Goal: Transaction & Acquisition: Book appointment/travel/reservation

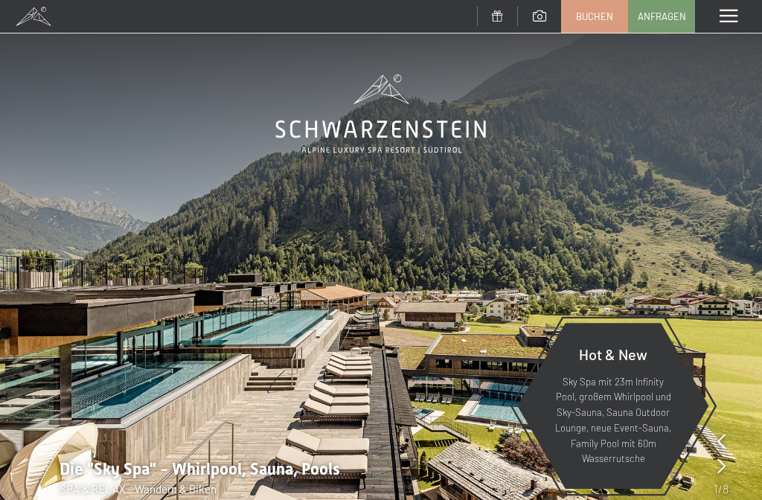
click at [597, 22] on link "Buchen" at bounding box center [594, 16] width 65 height 31
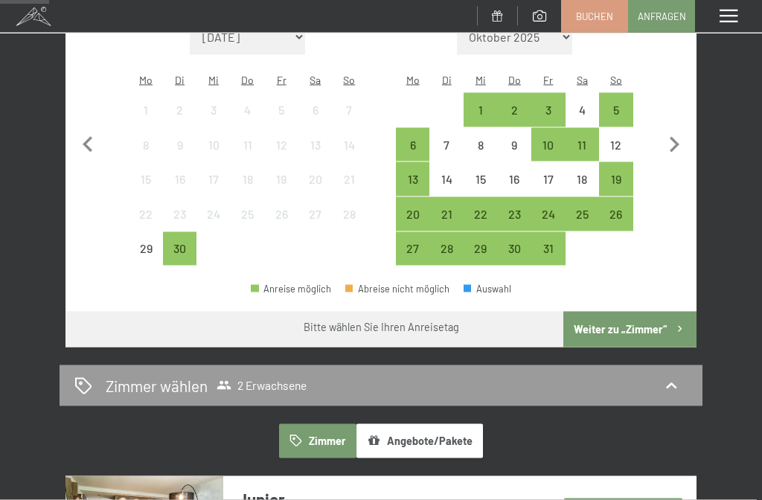
scroll to position [344, 0]
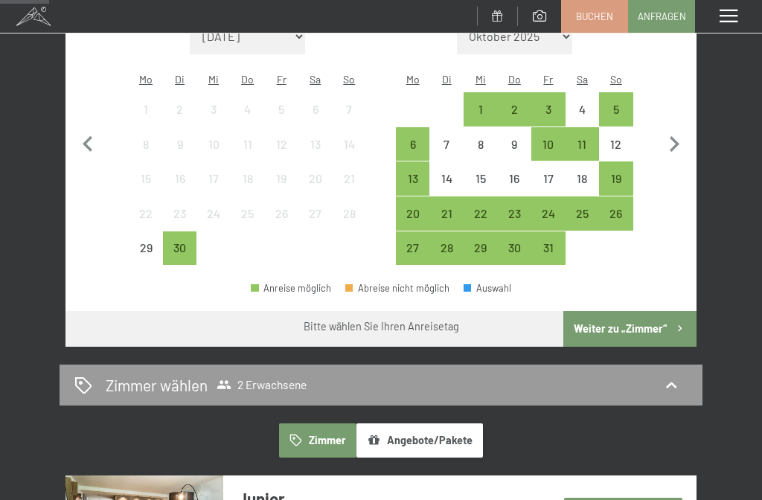
click at [182, 242] on div "30" at bounding box center [179, 257] width 31 height 31
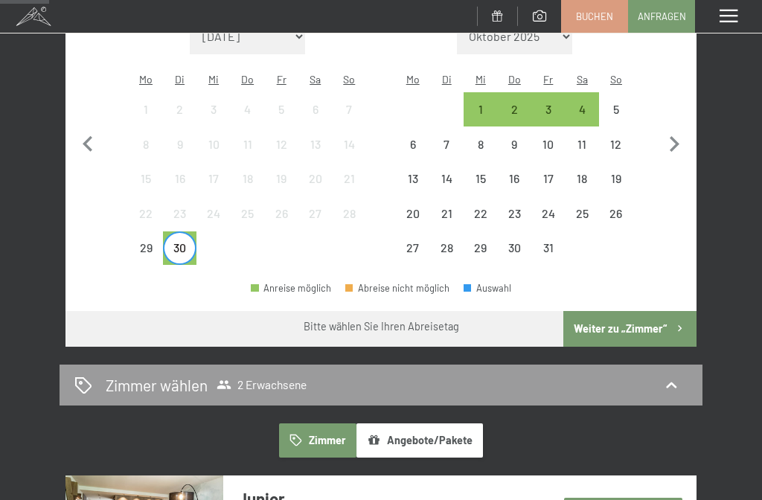
click at [478, 103] on div "1" at bounding box center [480, 118] width 31 height 31
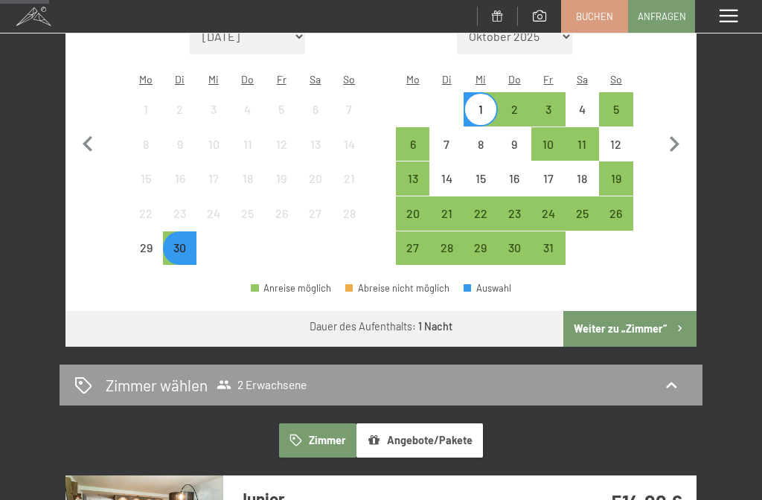
click at [638, 313] on button "Weiter zu „Zimmer“" at bounding box center [629, 329] width 133 height 36
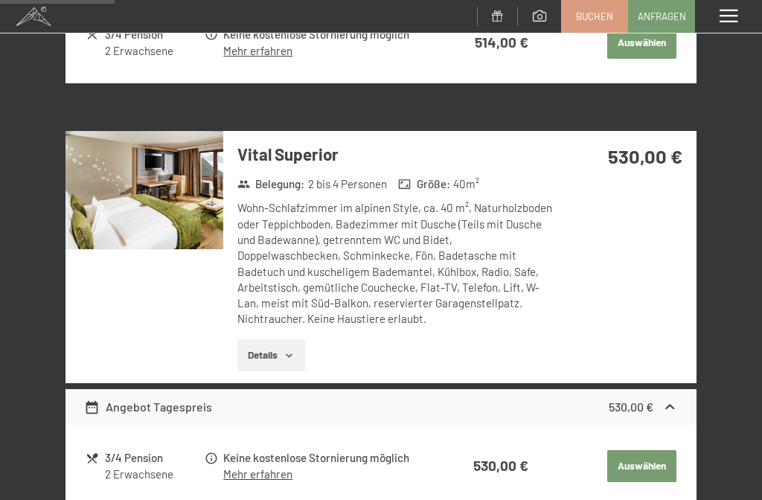
scroll to position [621, 0]
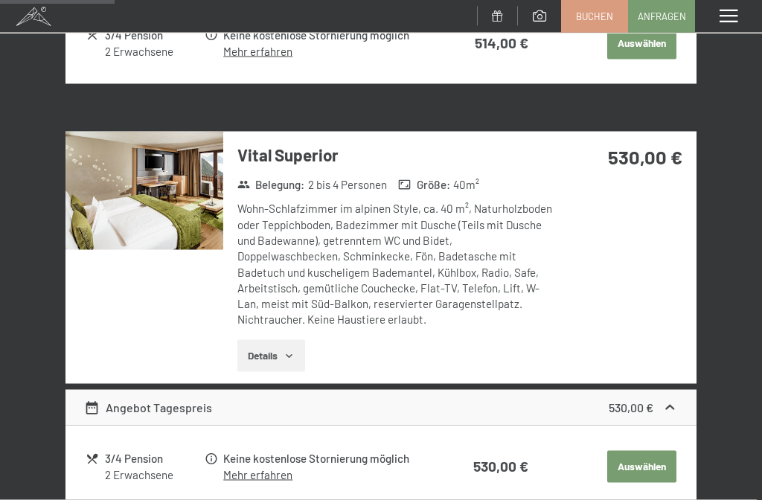
click at [277, 345] on button "Details" at bounding box center [271, 356] width 68 height 33
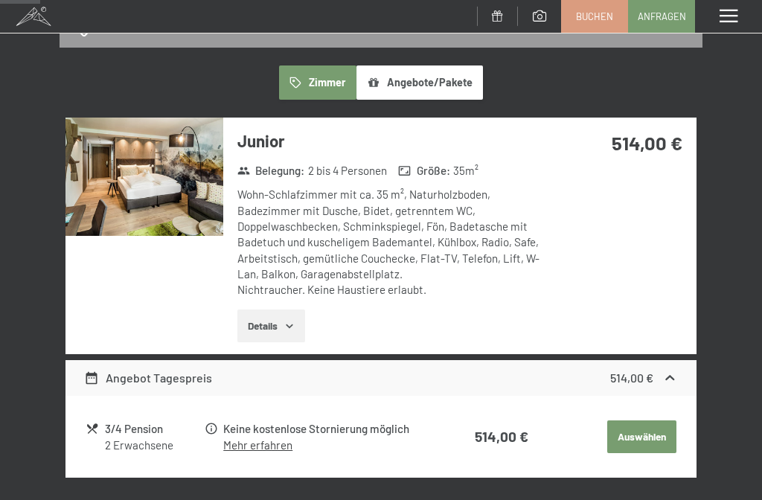
scroll to position [224, 0]
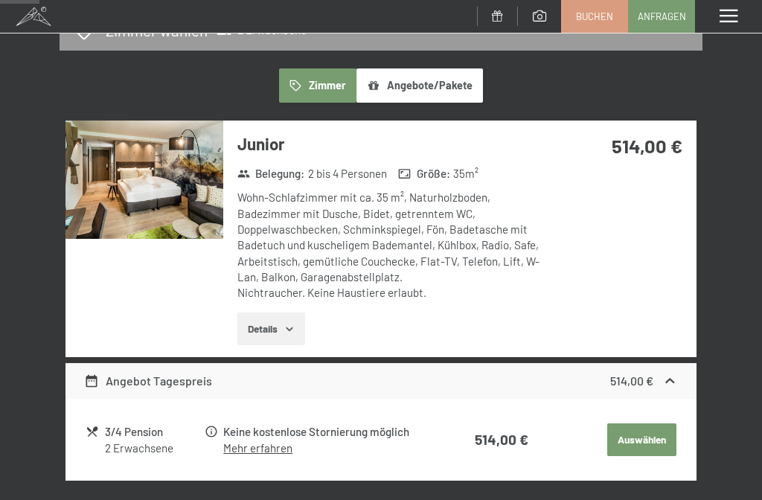
click at [272, 332] on button "Details" at bounding box center [271, 329] width 68 height 33
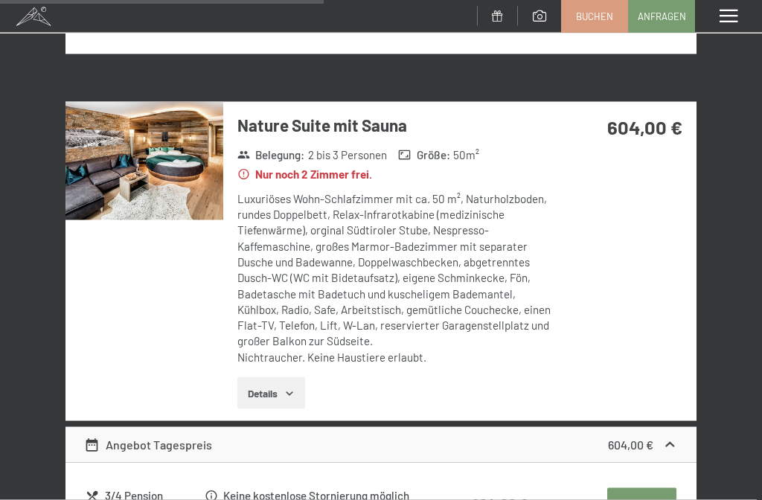
scroll to position [1908, 0]
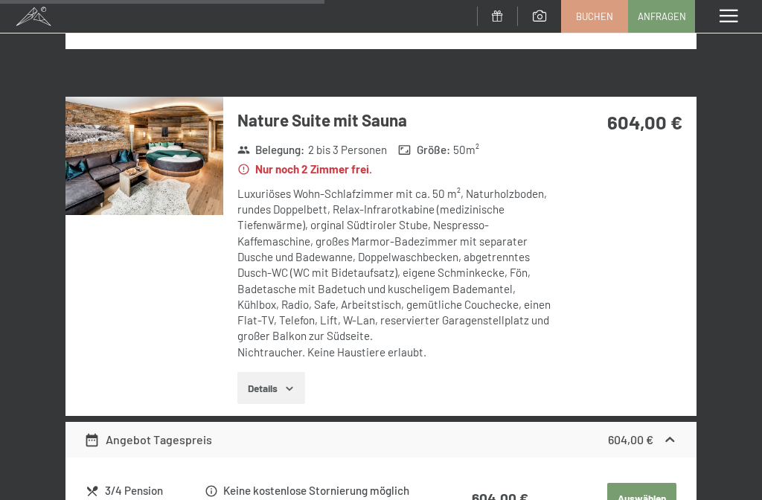
click at [288, 382] on icon "button" at bounding box center [289, 388] width 12 height 12
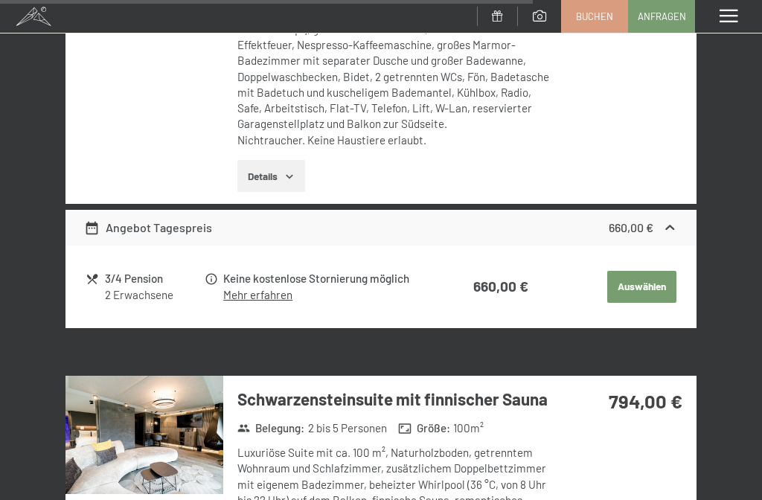
scroll to position [3277, 0]
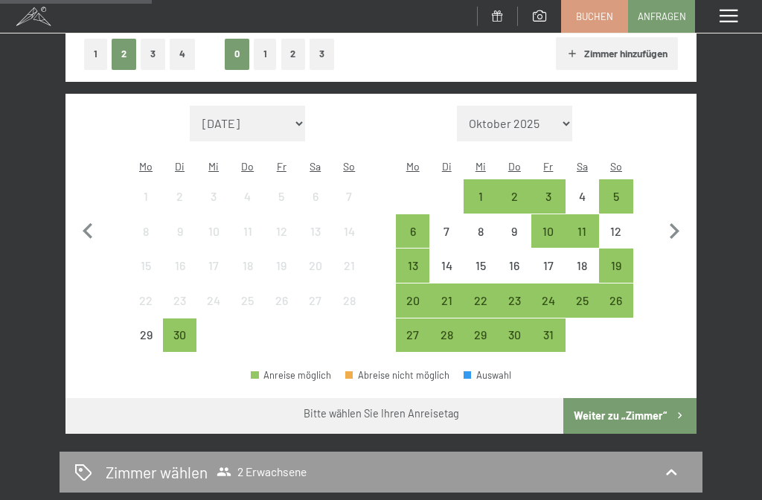
scroll to position [257, 0]
click at [677, 223] on icon "button" at bounding box center [674, 231] width 31 height 31
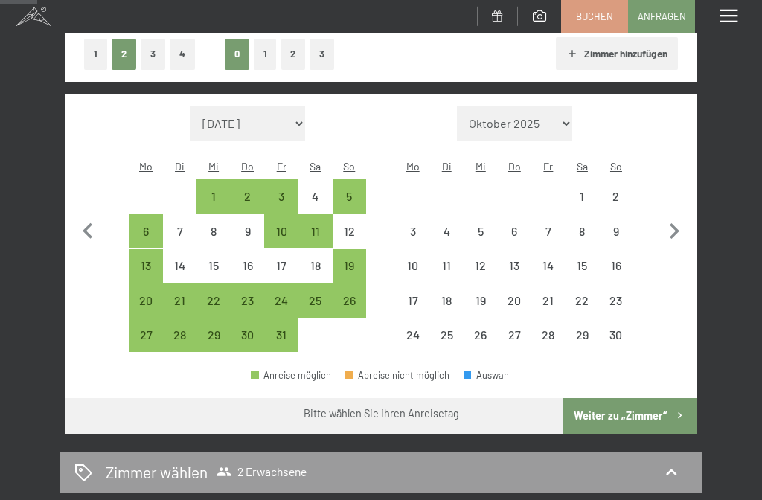
select select "[DATE]"
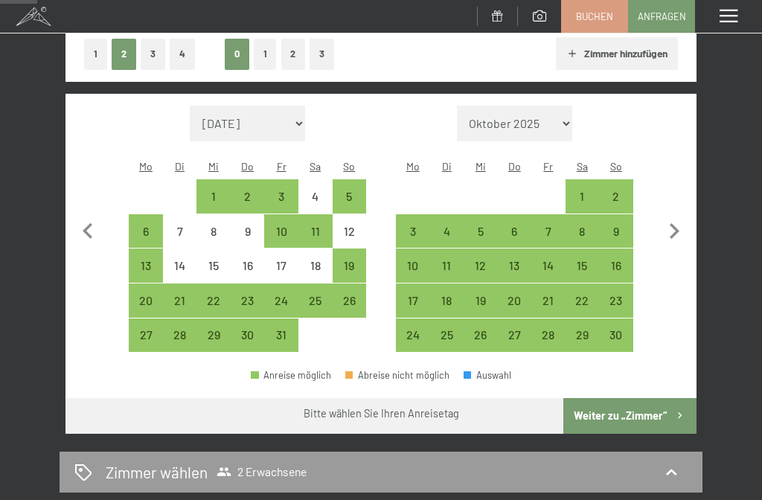
click at [677, 223] on icon "button" at bounding box center [675, 231] width 10 height 16
select select "[DATE]"
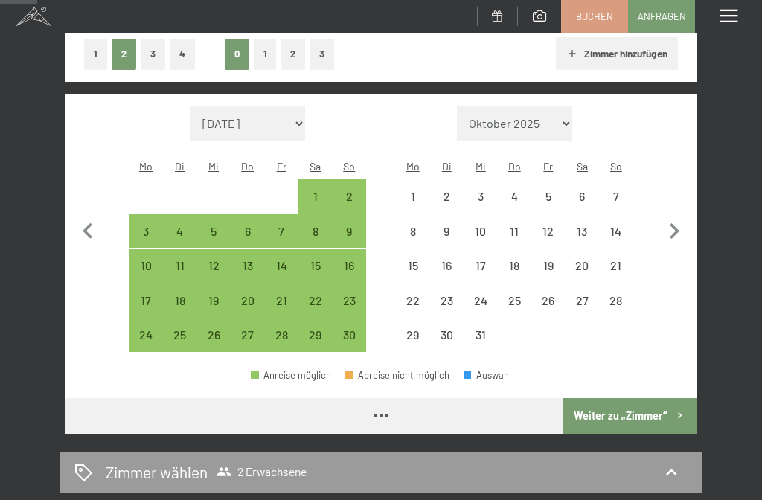
select select "[DATE]"
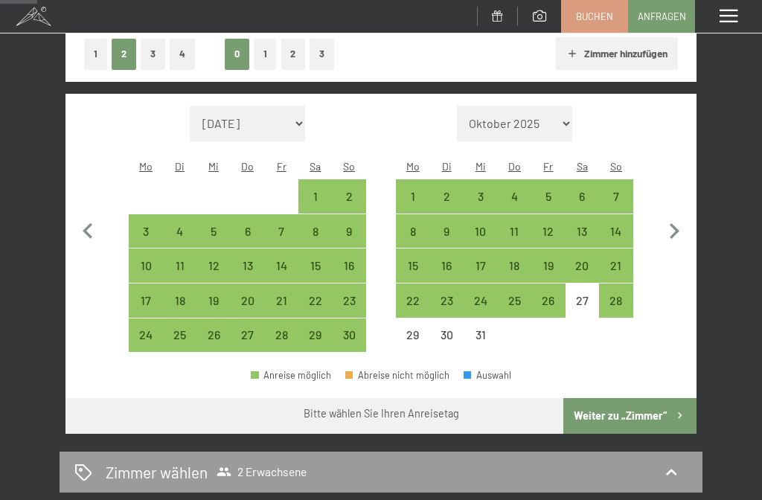
click at [679, 223] on icon "button" at bounding box center [674, 231] width 31 height 31
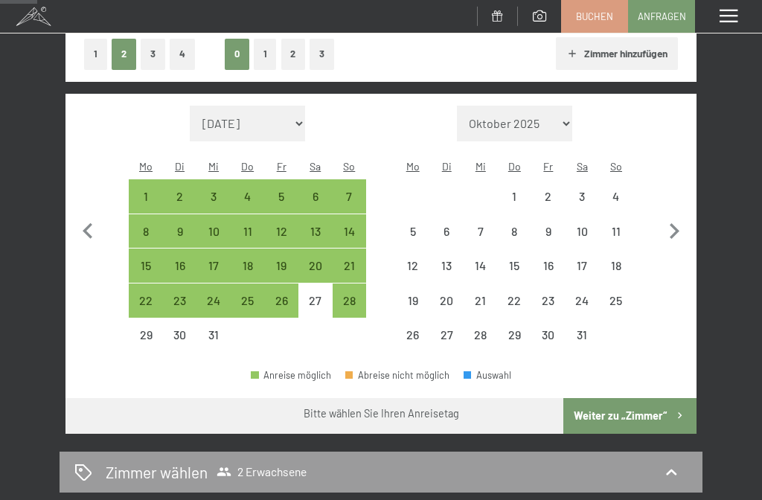
select select "[DATE]"
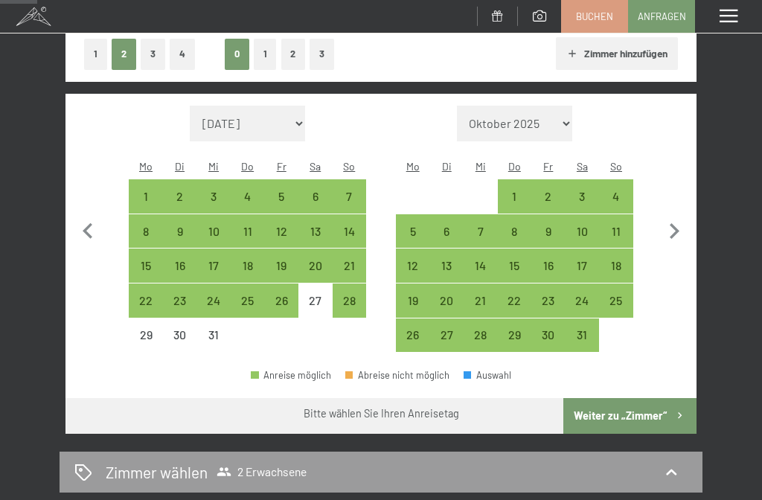
click at [680, 220] on icon "button" at bounding box center [674, 231] width 31 height 31
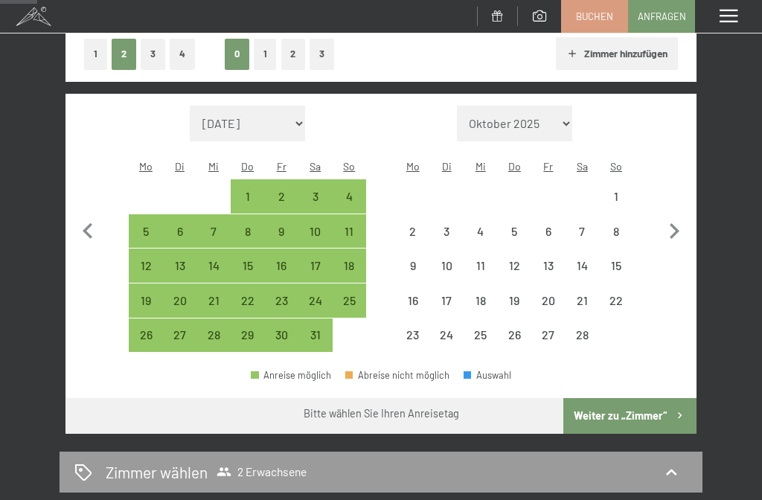
select select "[DATE]"
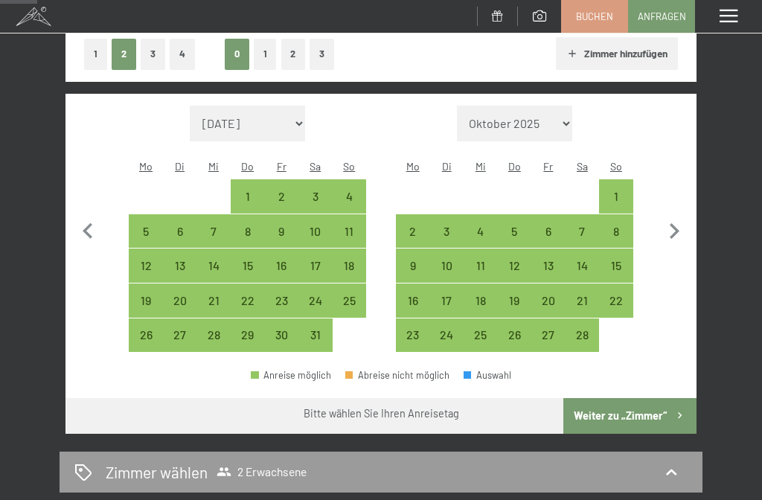
click at [681, 225] on icon "button" at bounding box center [674, 231] width 31 height 31
select select "[DATE]"
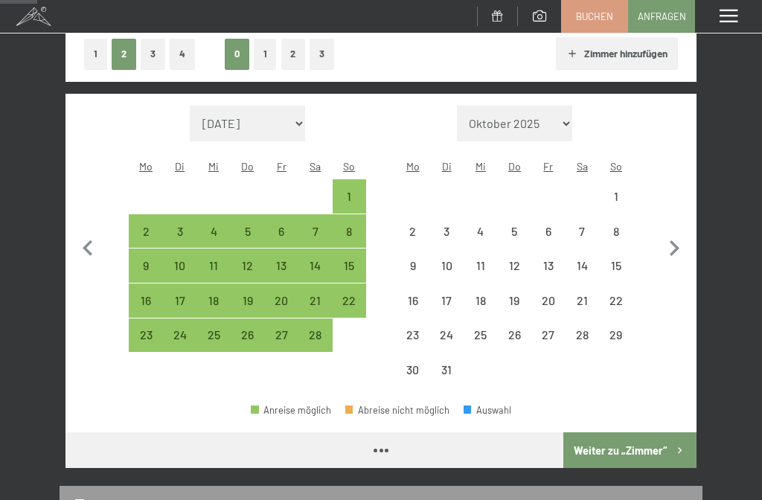
select select "[DATE]"
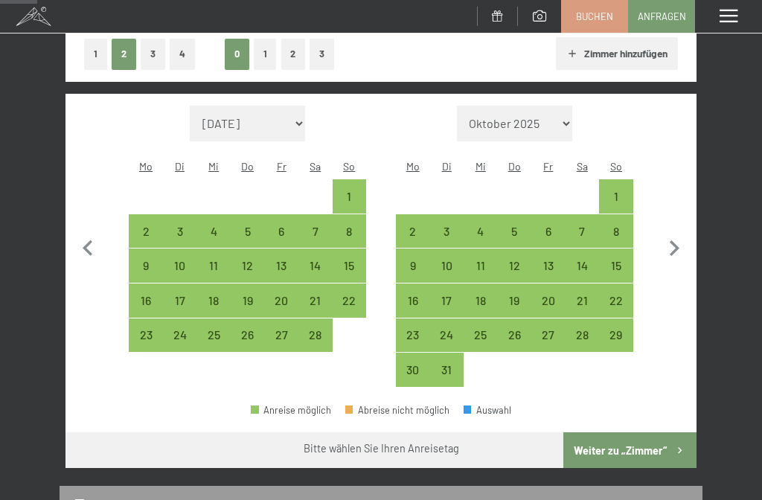
click at [682, 240] on icon "button" at bounding box center [674, 248] width 31 height 31
select select "[DATE]"
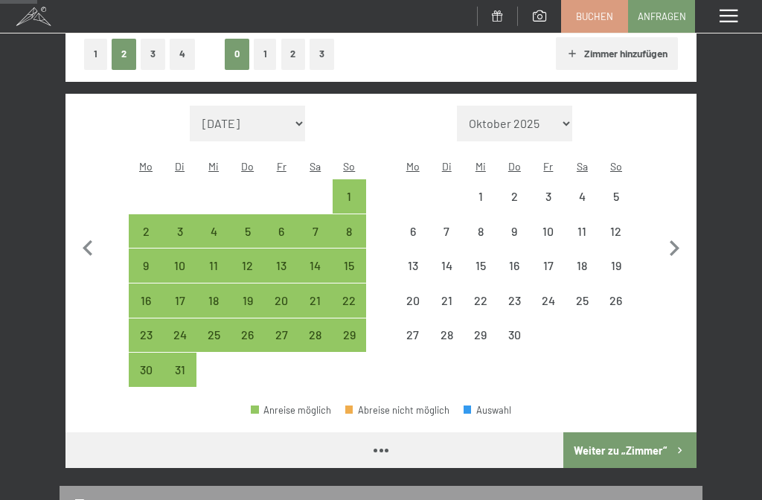
select select "[DATE]"
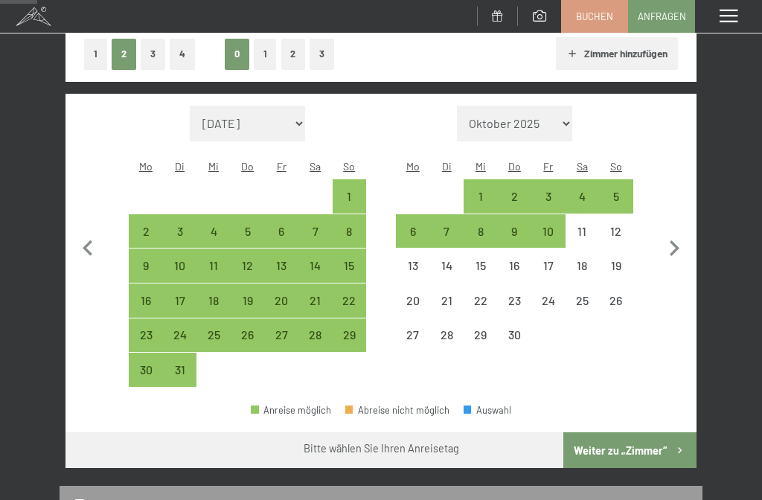
click at [685, 240] on icon "button" at bounding box center [674, 248] width 31 height 31
select select "[DATE]"
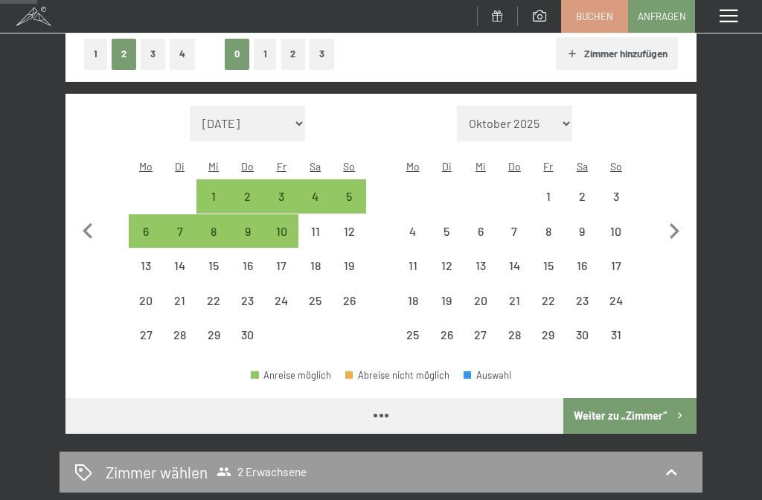
select select "[DATE]"
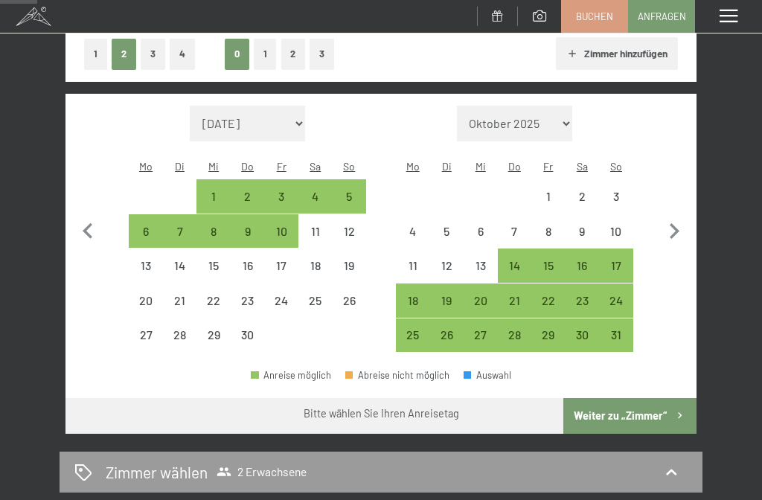
click at [679, 220] on icon "button" at bounding box center [674, 231] width 31 height 31
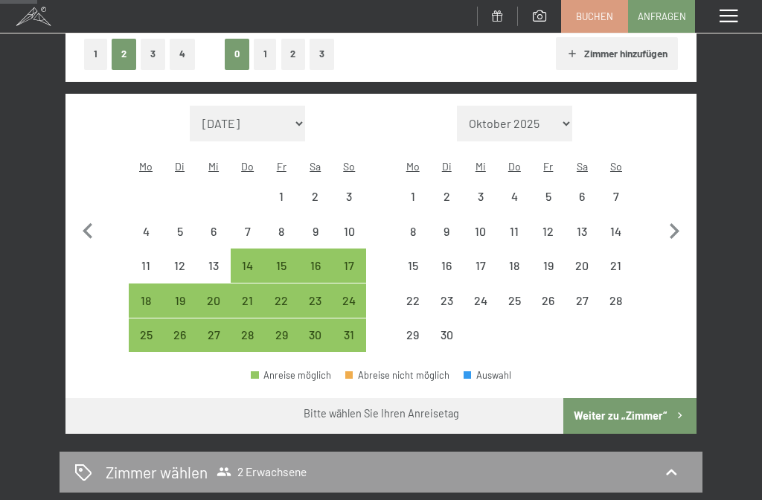
select select "[DATE]"
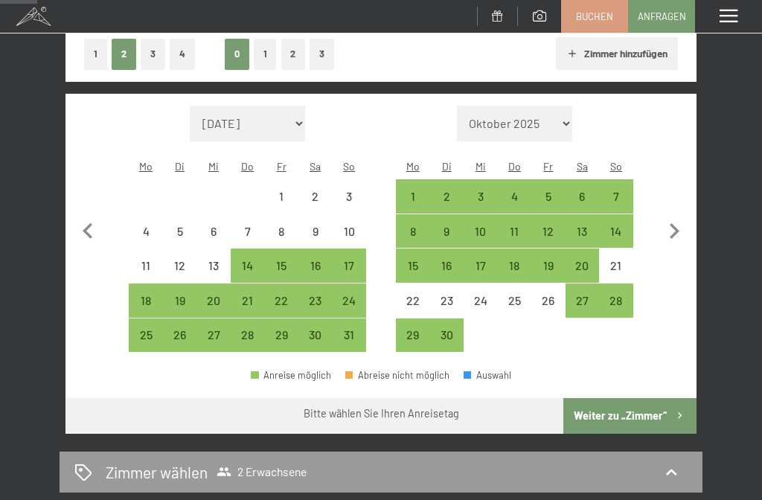
click at [90, 223] on icon "button" at bounding box center [87, 231] width 31 height 31
select select "[DATE]"
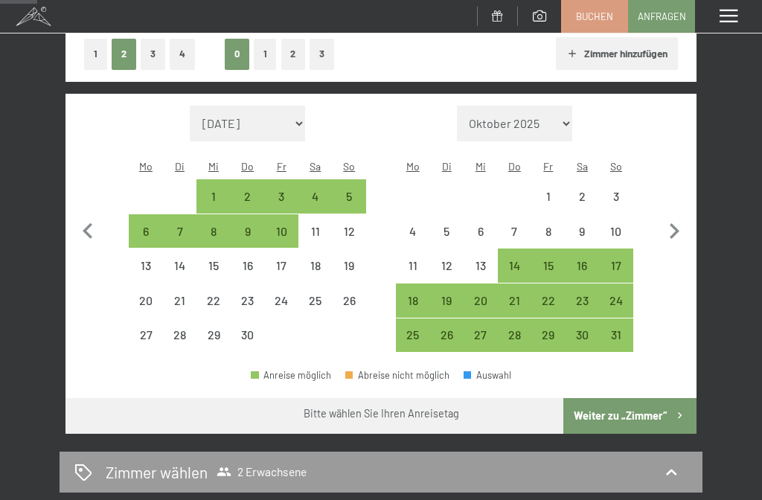
click at [681, 228] on icon "button" at bounding box center [674, 231] width 31 height 31
select select "[DATE]"
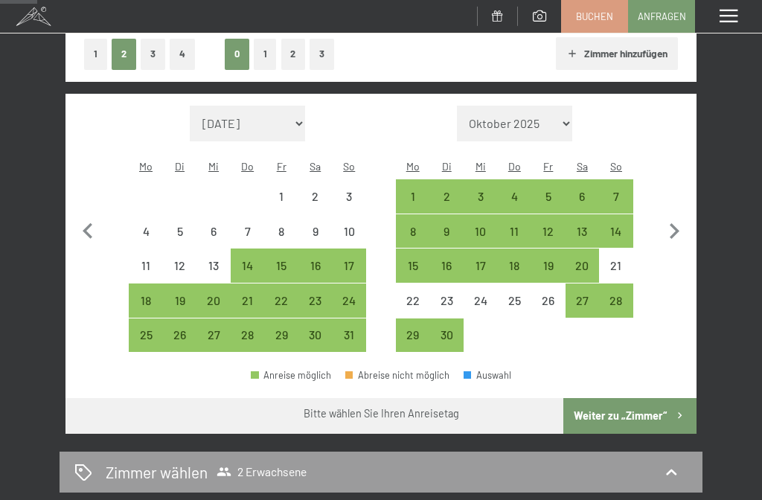
click at [673, 221] on icon "button" at bounding box center [674, 231] width 31 height 31
select select "[DATE]"
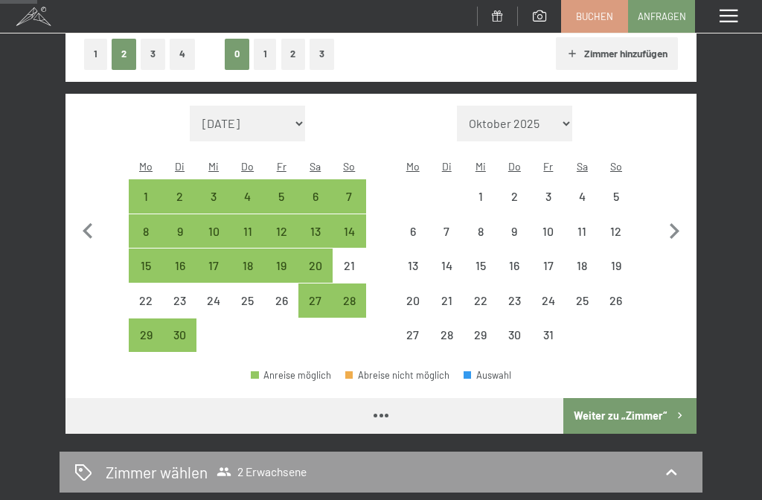
click at [678, 220] on icon "button" at bounding box center [674, 231] width 31 height 31
select select "[DATE]"
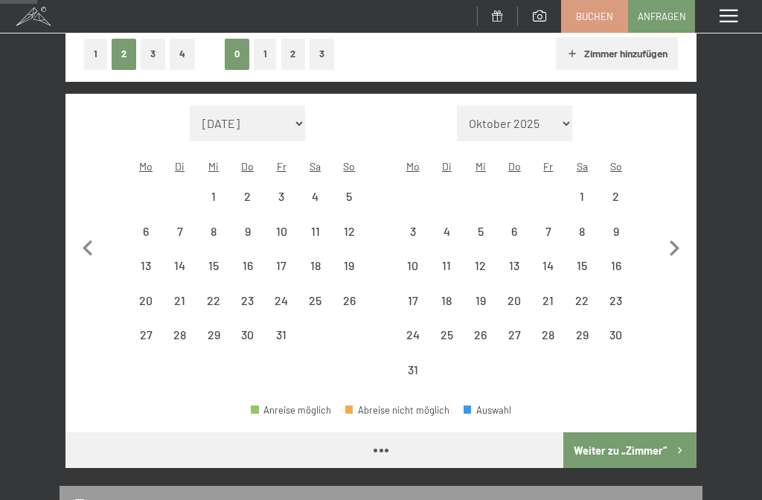
select select "[DATE]"
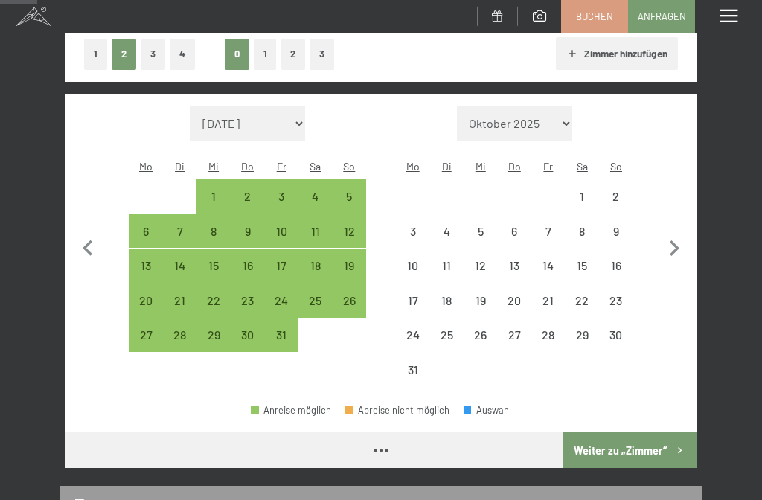
select select "[DATE]"
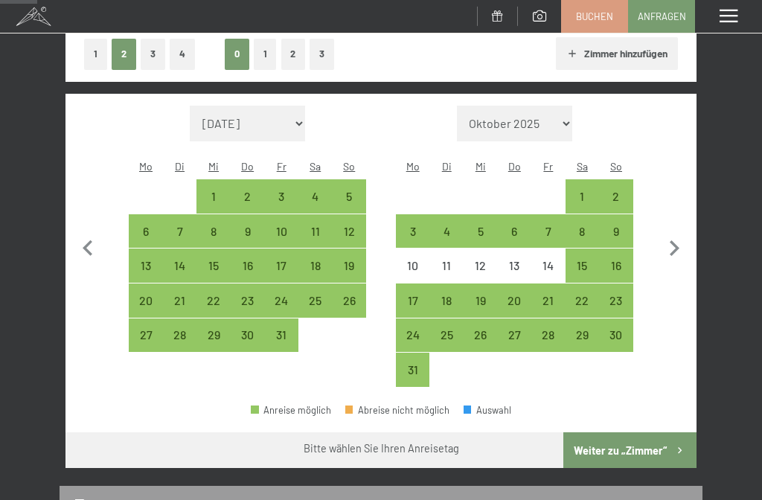
click at [678, 244] on icon "button" at bounding box center [674, 248] width 31 height 31
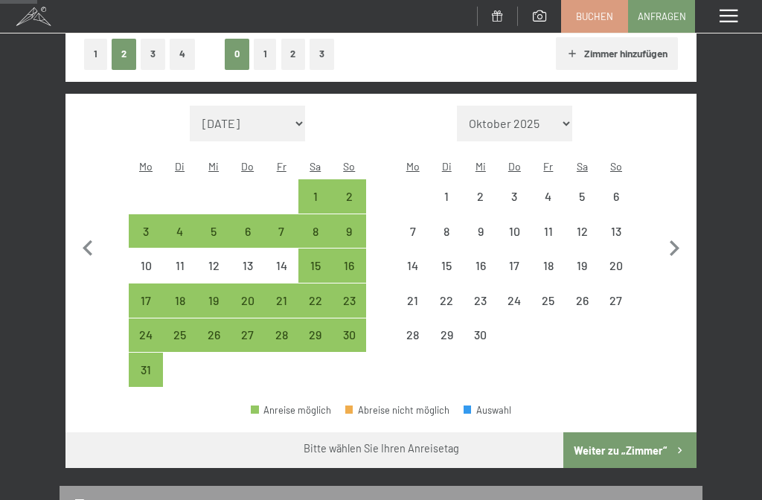
select select "[DATE]"
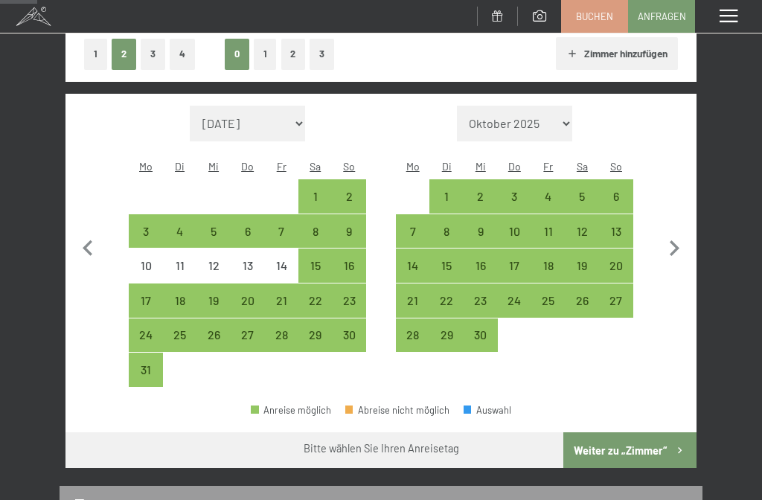
click at [94, 235] on icon "button" at bounding box center [87, 248] width 31 height 31
select select "[DATE]"
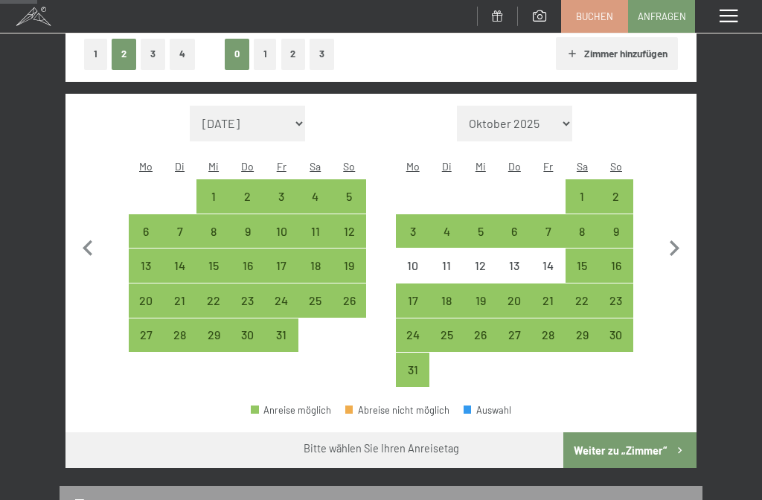
click at [453, 496] on div "Zimmer wählen 2 Erwachsene" at bounding box center [380, 507] width 613 height 22
select select "[DATE]"
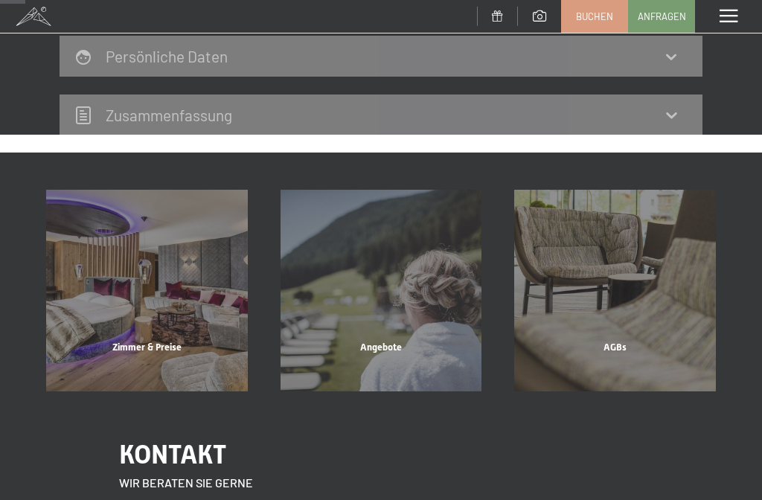
scroll to position [174, 0]
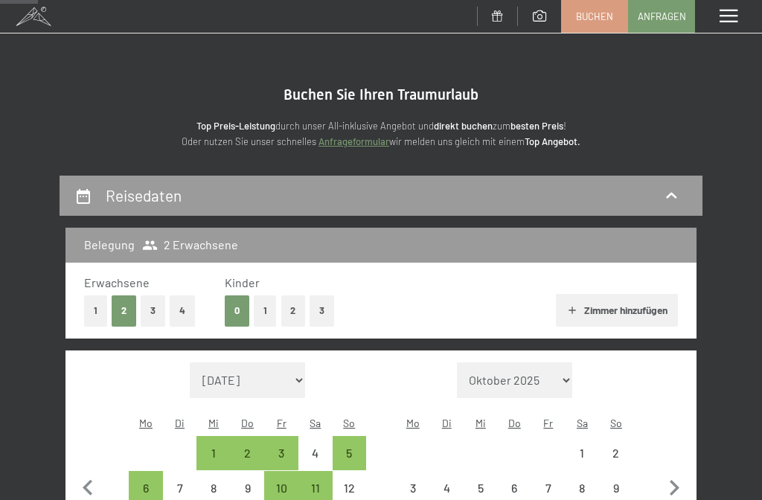
click at [673, 472] on icon "button" at bounding box center [674, 487] width 31 height 31
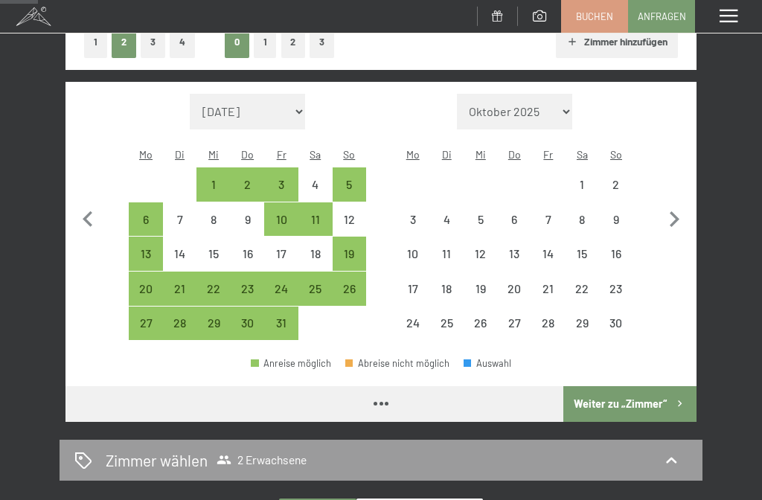
select select "2025-11-01"
select select "2025-12-01"
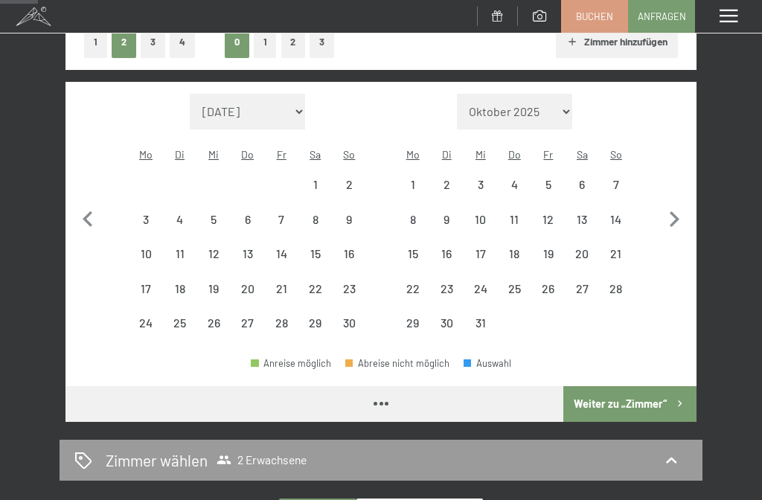
scroll to position [269, 0]
click at [672, 205] on icon "button" at bounding box center [674, 219] width 31 height 31
select select "2025-12-01"
select select "2026-01-01"
select select "2025-12-01"
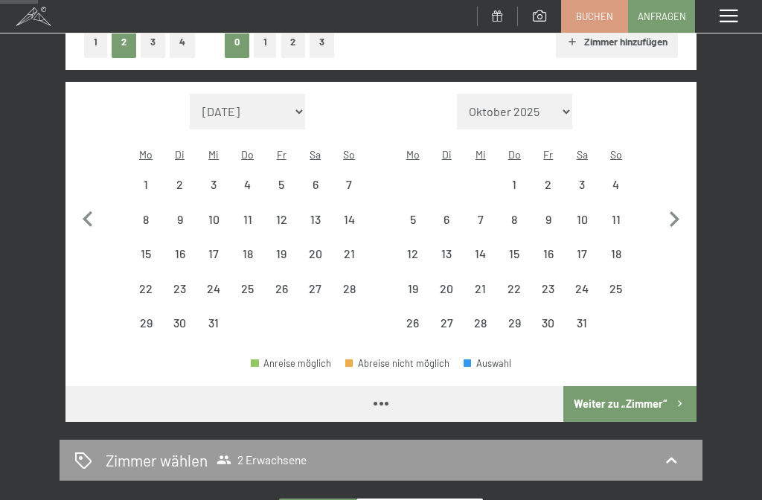
select select "2026-01-01"
click at [676, 204] on icon "button" at bounding box center [674, 219] width 31 height 31
select select "2026-01-01"
select select "2026-02-01"
click at [670, 208] on icon "button" at bounding box center [674, 219] width 31 height 31
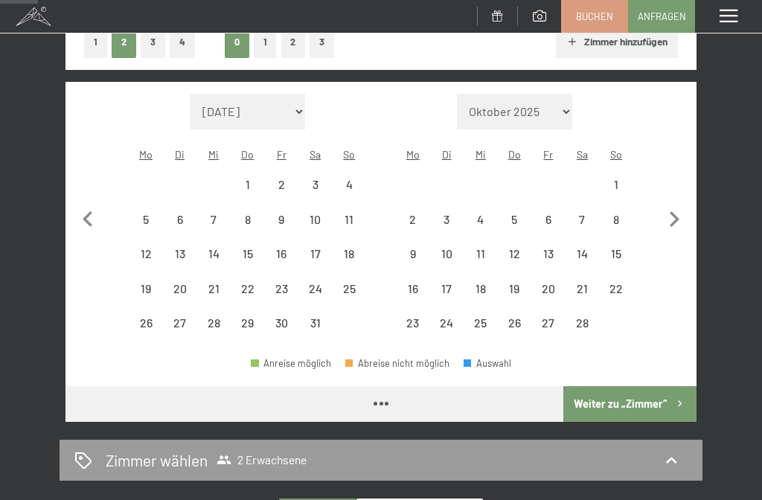
select select "[DATE]"
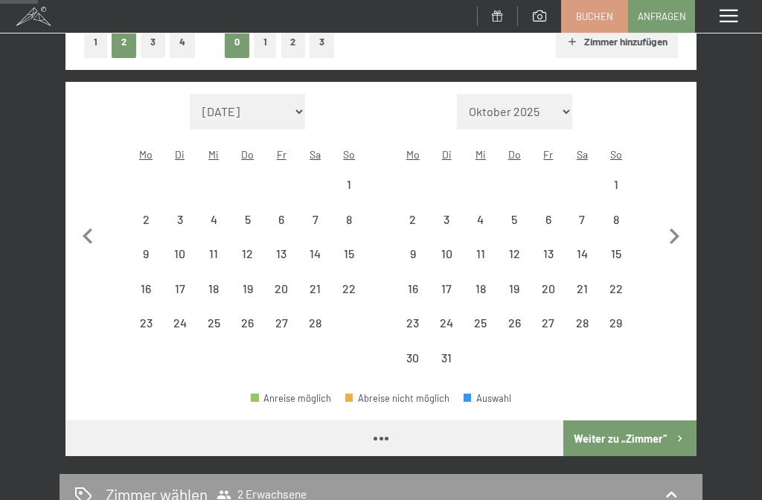
click at [670, 207] on button "button" at bounding box center [674, 235] width 31 height 282
select select "[DATE]"
click at [672, 208] on button "button" at bounding box center [674, 235] width 31 height 282
select select "[DATE]"
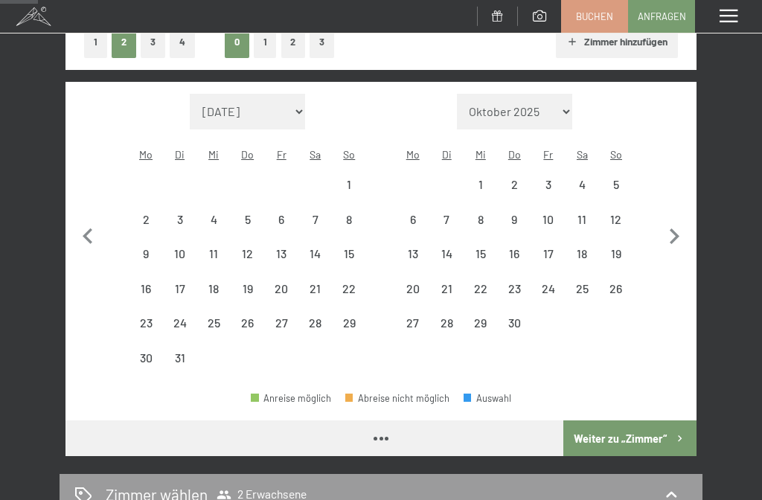
select select "[DATE]"
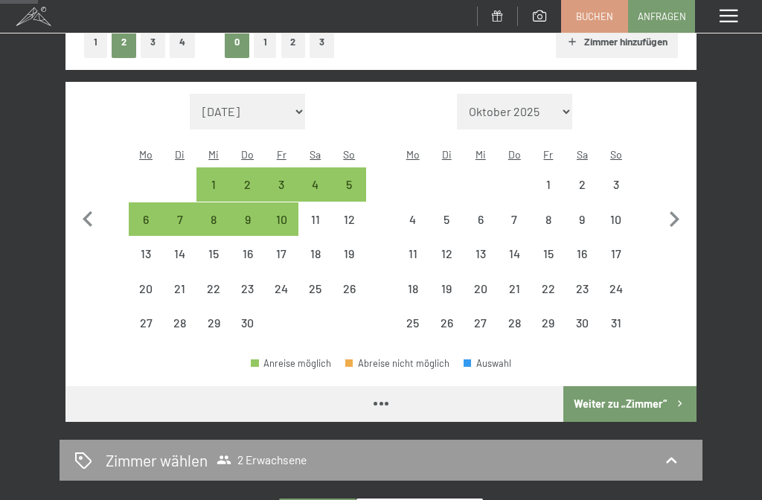
click at [671, 208] on icon "button" at bounding box center [674, 219] width 31 height 31
select select "[DATE]"
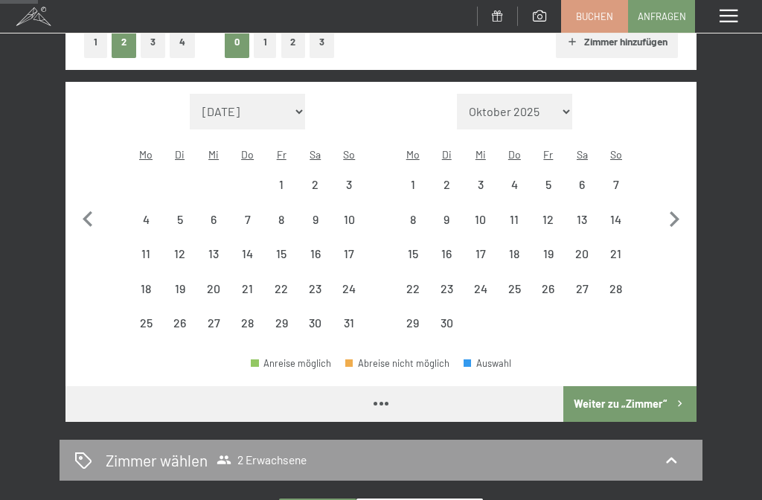
select select "[DATE]"
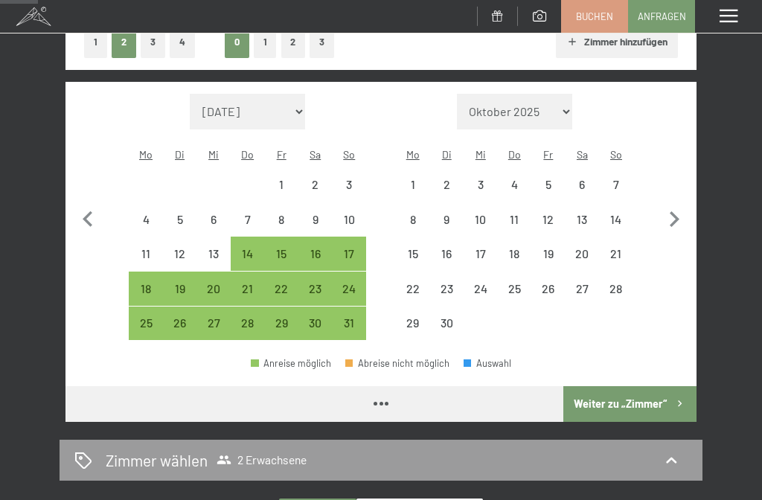
select select "[DATE]"
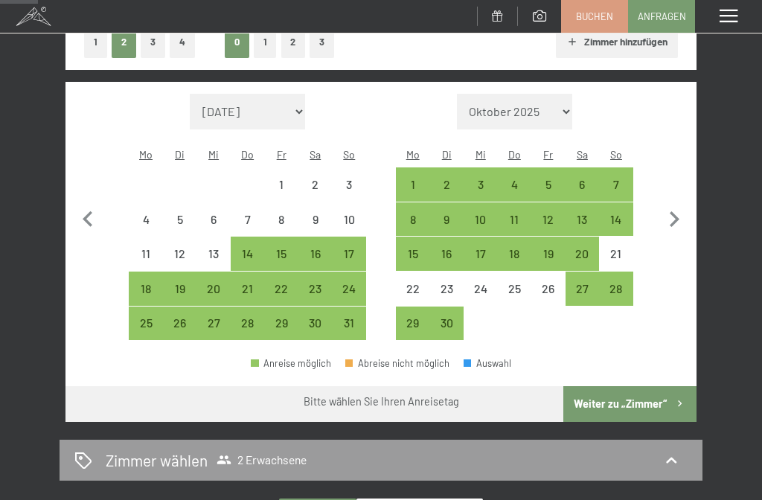
click at [676, 211] on icon "button" at bounding box center [675, 219] width 10 height 16
select select "[DATE]"
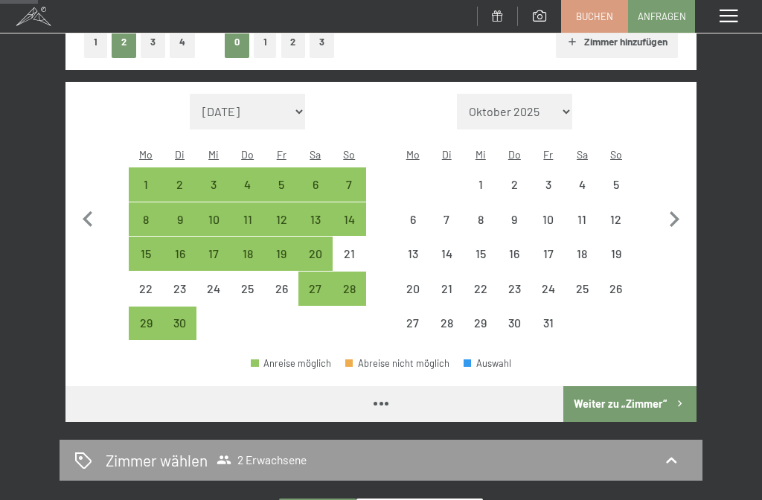
select select "[DATE]"
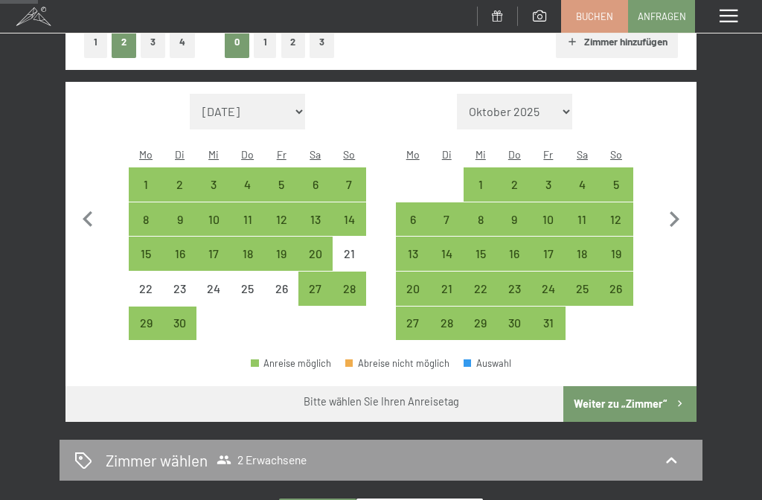
click at [671, 208] on icon "button" at bounding box center [674, 219] width 31 height 31
select select "[DATE]"
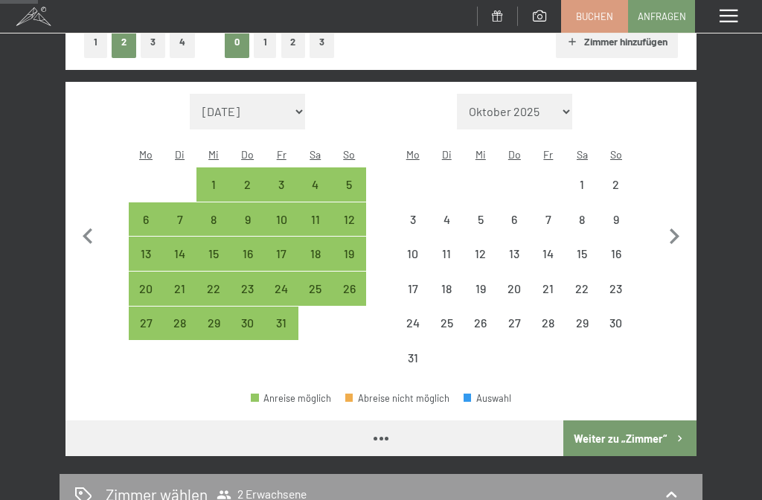
select select "[DATE]"
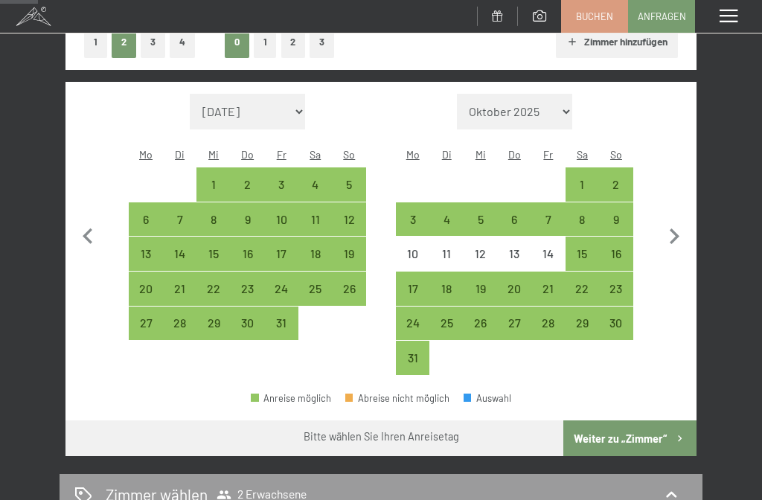
click at [679, 228] on icon "button" at bounding box center [674, 236] width 31 height 31
select select "[DATE]"
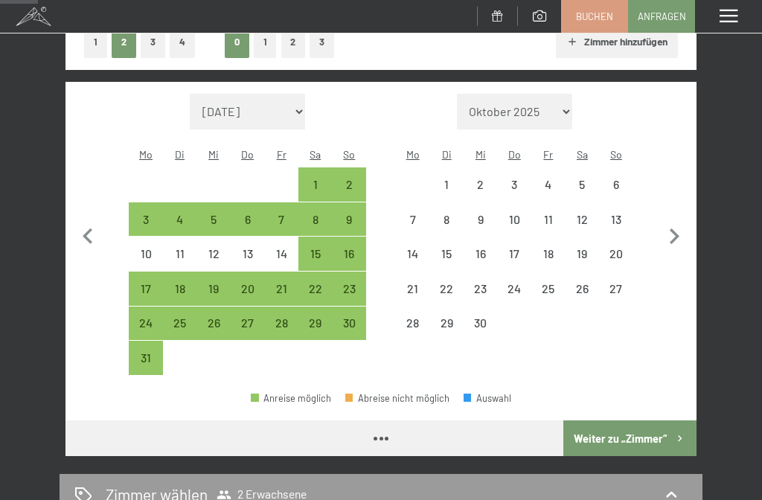
select select "[DATE]"
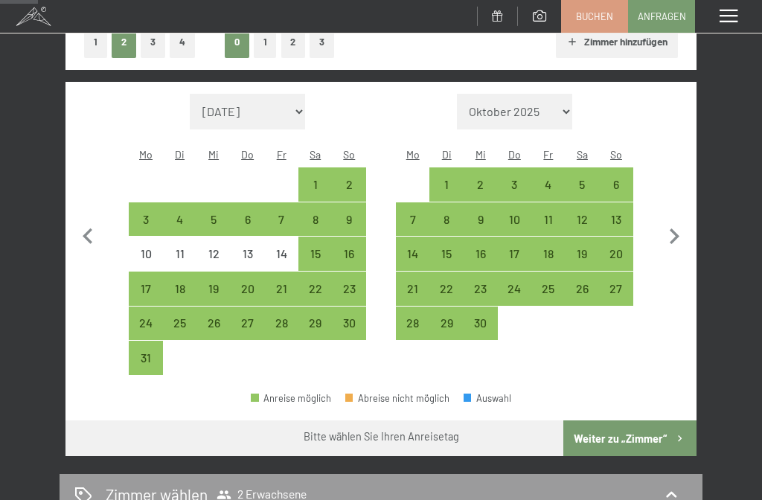
click at [217, 283] on div "19" at bounding box center [213, 298] width 31 height 31
select select "[DATE]"
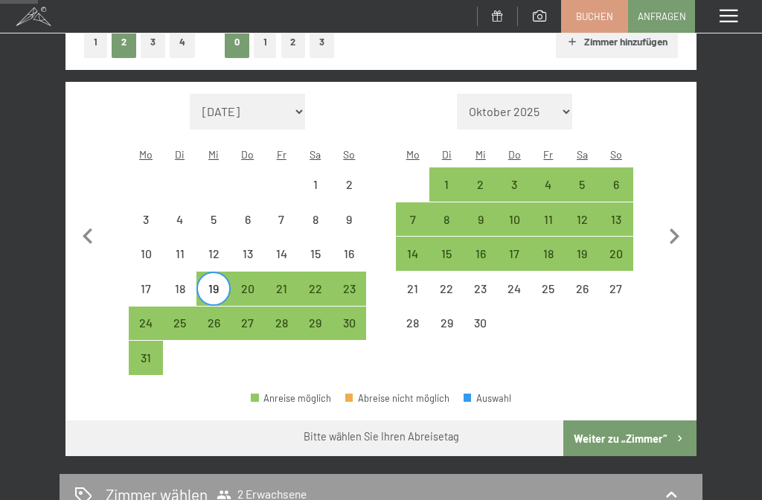
click at [220, 317] on div "26" at bounding box center [213, 332] width 31 height 31
select select "[DATE]"
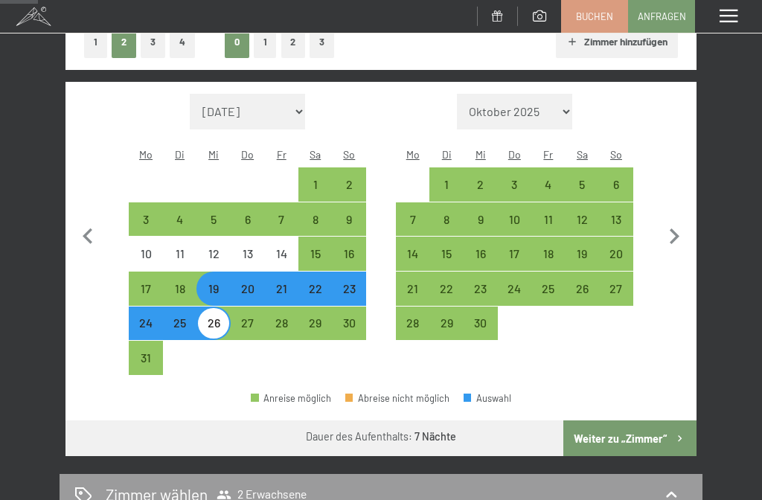
click at [659, 420] on button "Weiter zu „Zimmer“" at bounding box center [629, 438] width 133 height 36
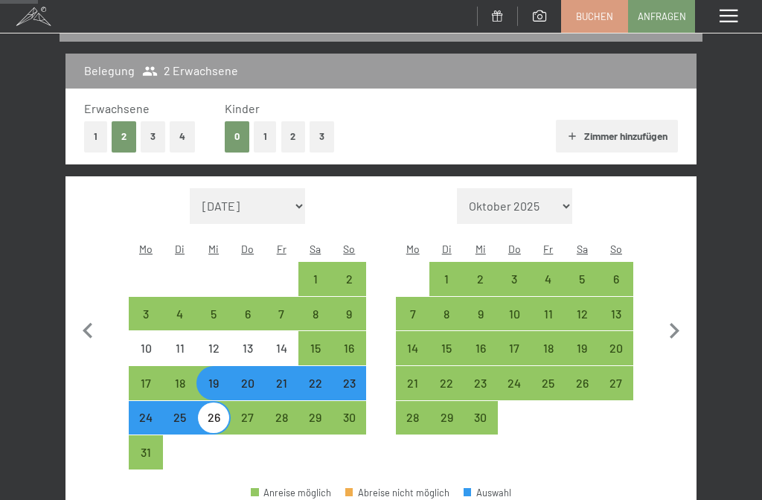
select select "[DATE]"
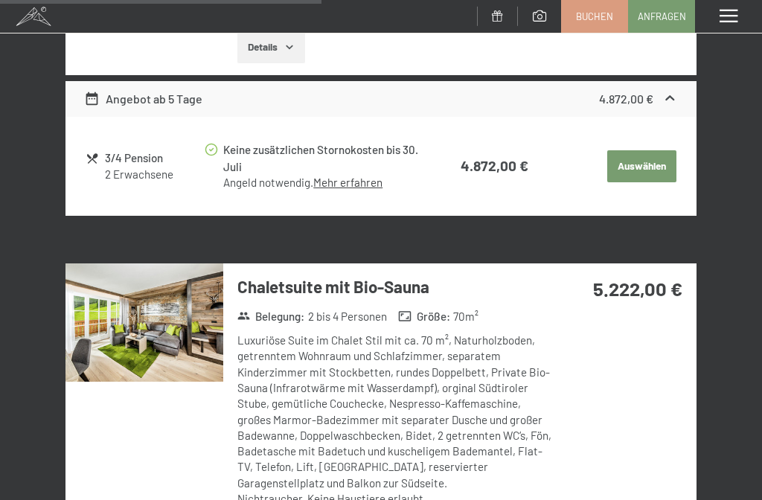
scroll to position [1922, 0]
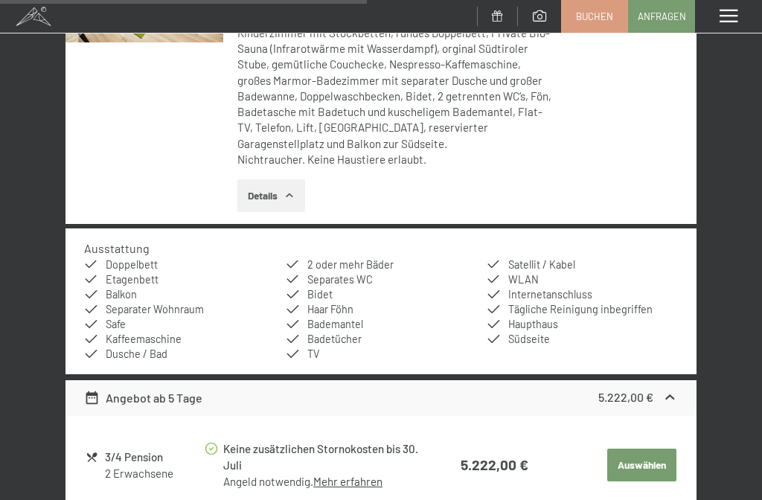
scroll to position [2263, 0]
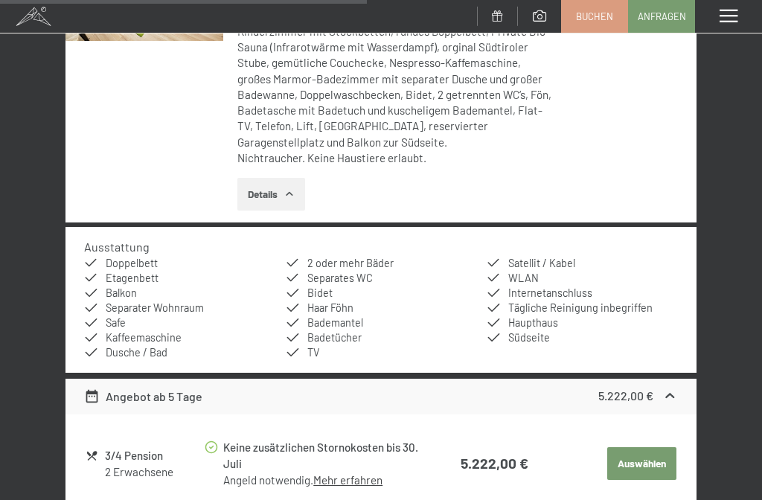
click at [351, 473] on link "Mehr erfahren" at bounding box center [347, 479] width 69 height 13
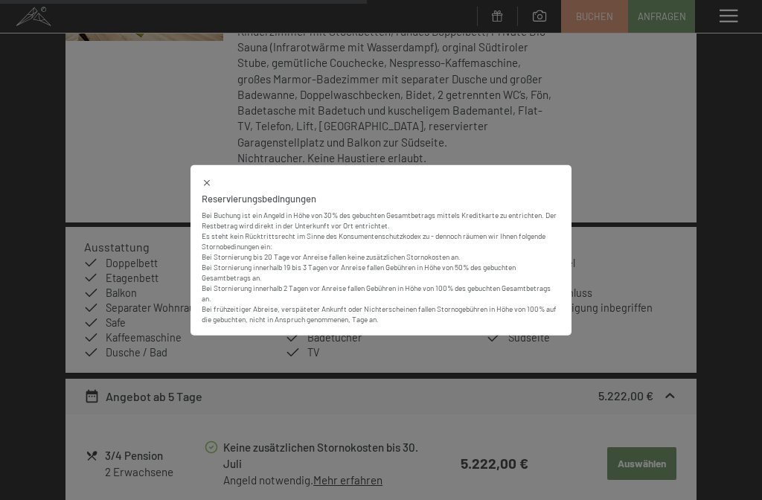
click at [211, 179] on icon at bounding box center [207, 183] width 10 height 10
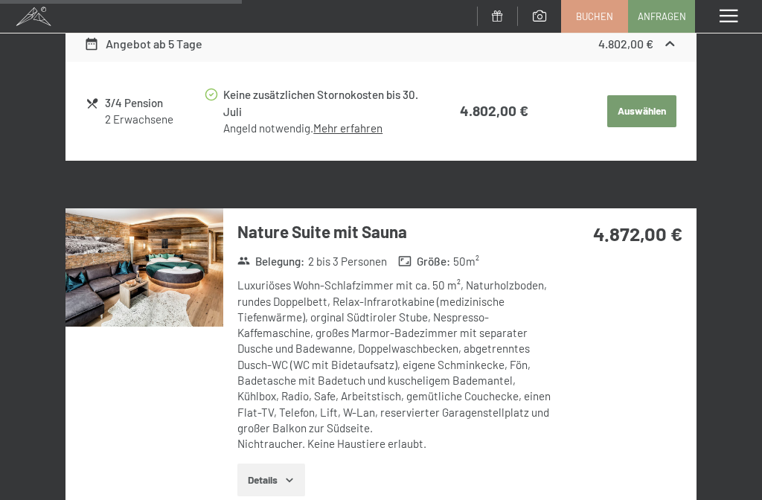
scroll to position [1489, 0]
